Goal: Task Accomplishment & Management: Use online tool/utility

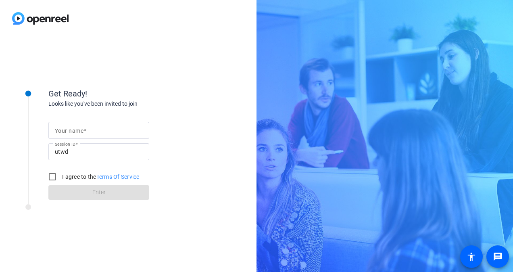
click at [84, 130] on span at bounding box center [85, 131] width 3 height 6
click at [84, 130] on input "Your name" at bounding box center [99, 131] width 88 height 10
type input "J"
click at [84, 131] on input "[PERSON_NAME]" at bounding box center [99, 131] width 88 height 10
type input "[PERSON_NAME]"
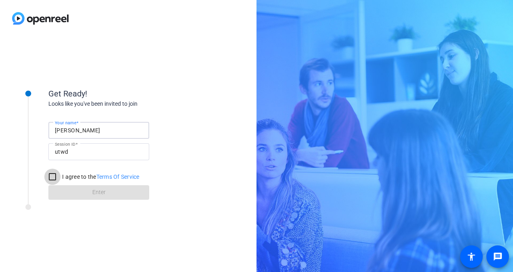
click at [52, 178] on input "I agree to the Terms Of Service" at bounding box center [52, 177] width 16 height 16
checkbox input "true"
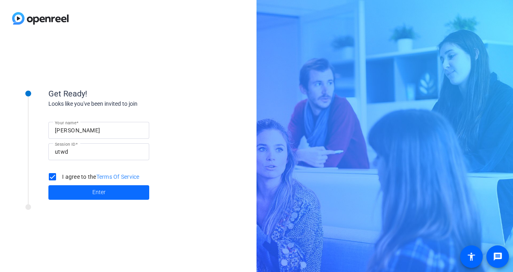
click at [90, 190] on span at bounding box center [98, 192] width 101 height 19
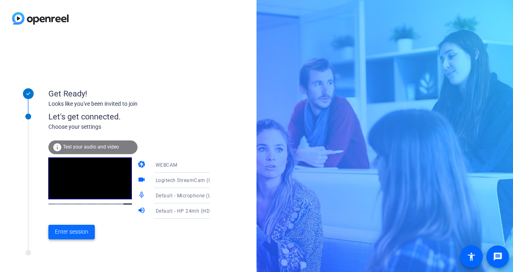
click at [85, 229] on span "Enter session" at bounding box center [71, 232] width 33 height 8
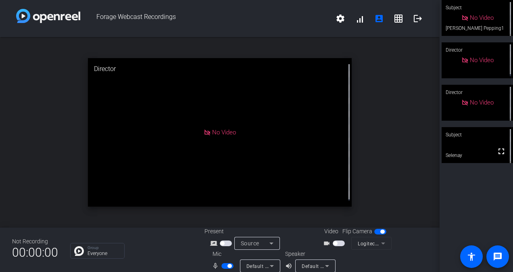
click at [223, 266] on span "button" at bounding box center [228, 266] width 12 height 6
click at [228, 264] on span "button" at bounding box center [228, 266] width 12 height 6
